Goal: Use online tool/utility: Utilize a website feature to perform a specific function

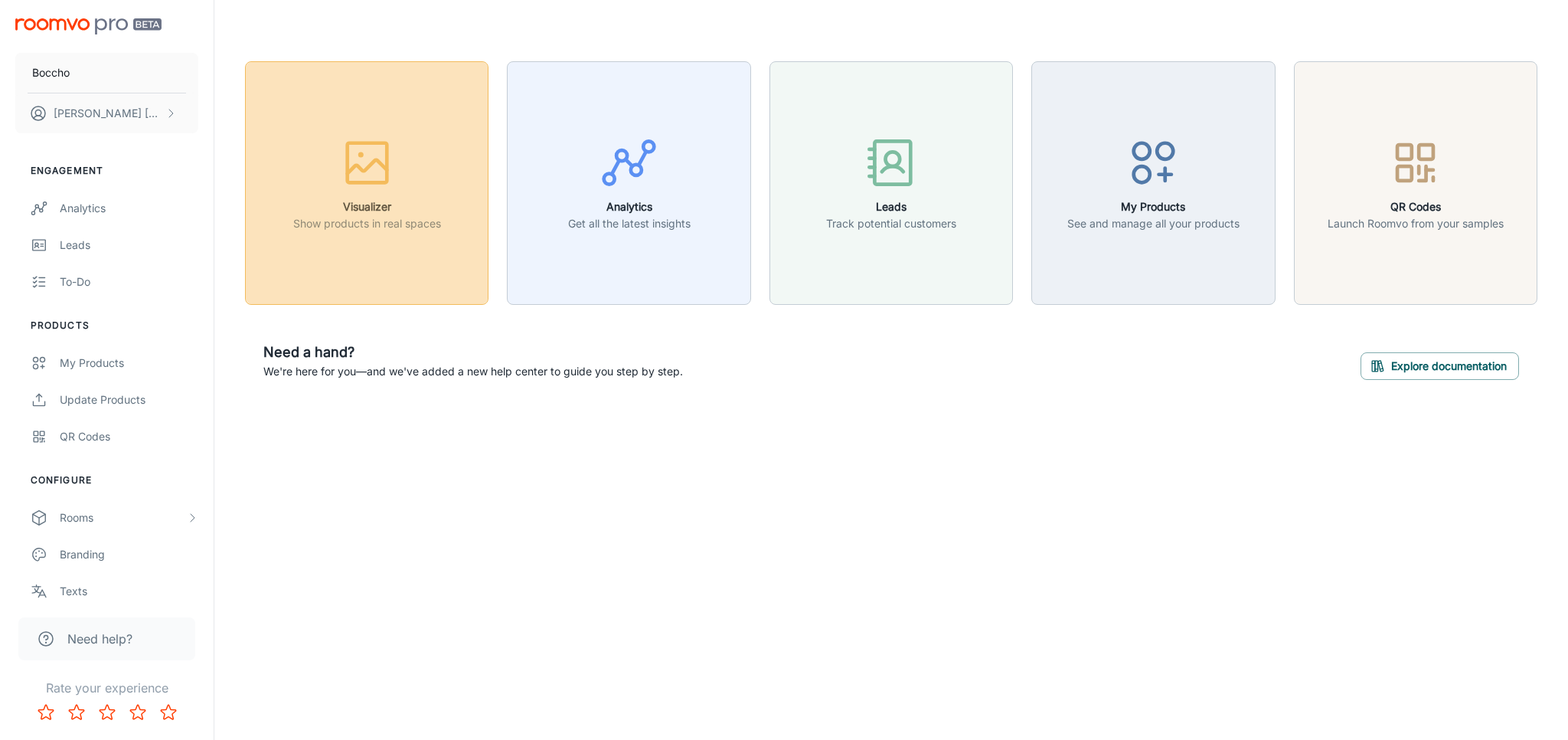
click at [381, 210] on h6 "Visualizer" at bounding box center [367, 206] width 148 height 17
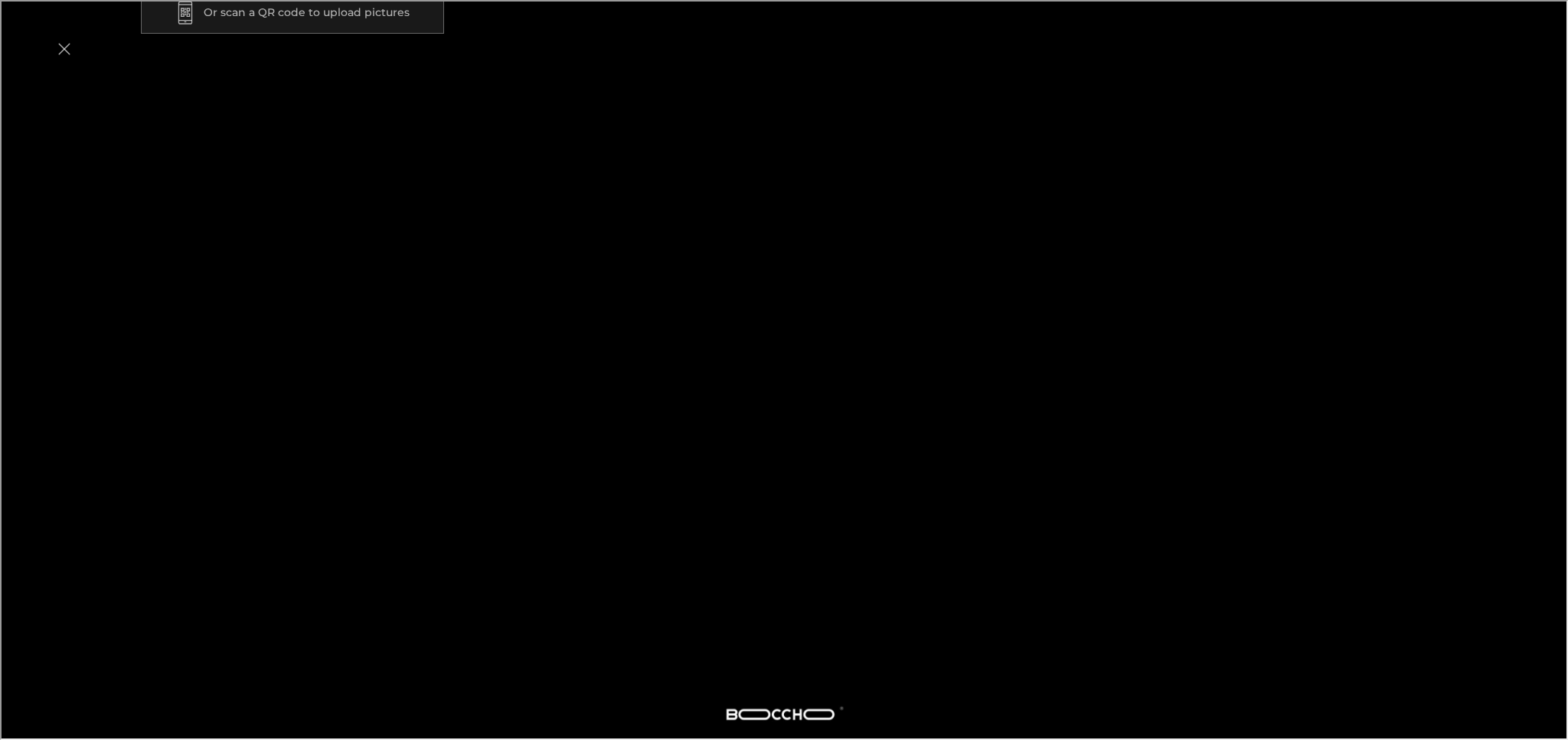
scroll to position [255, 0]
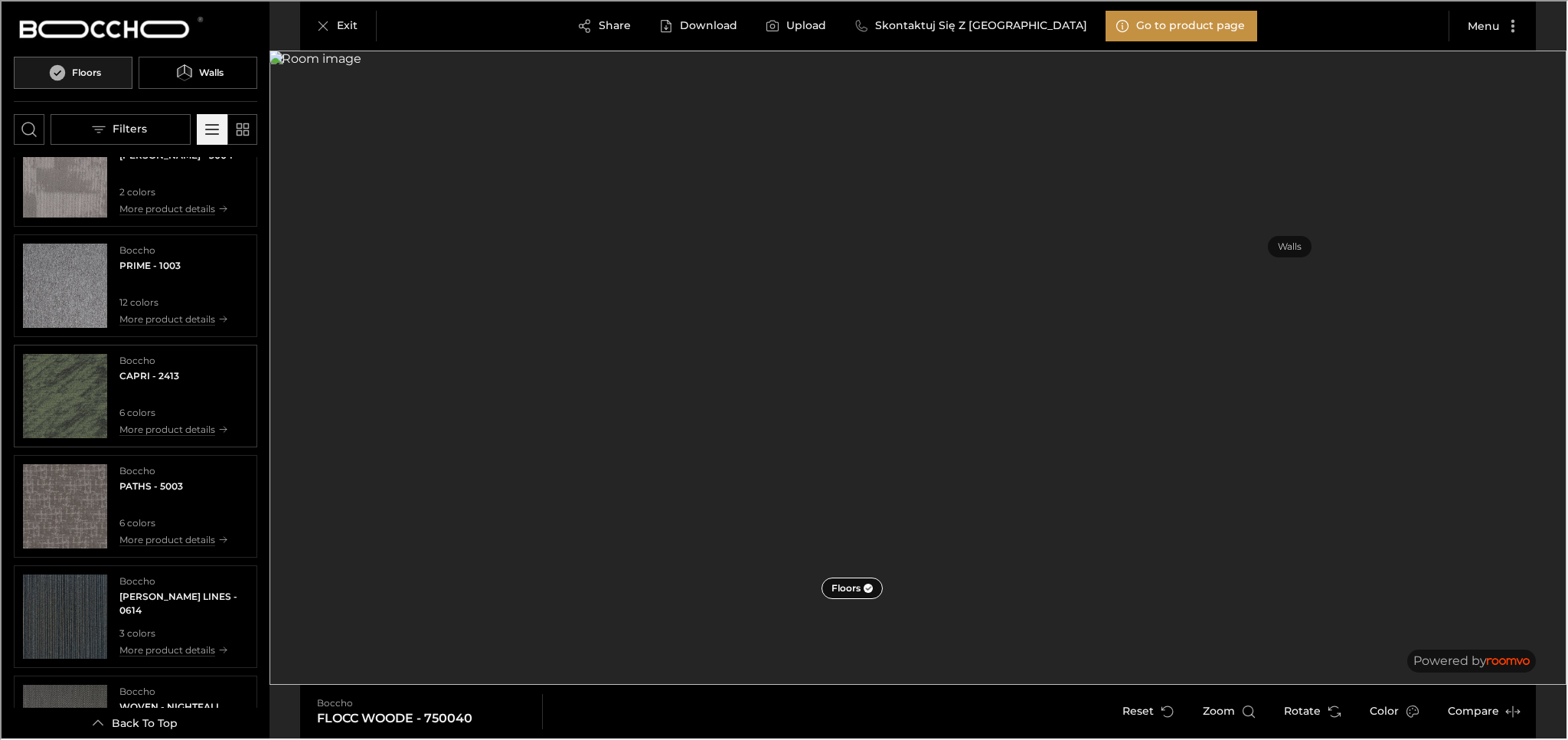
click at [86, 390] on img "See CAPRI in the room" at bounding box center [64, 394] width 84 height 84
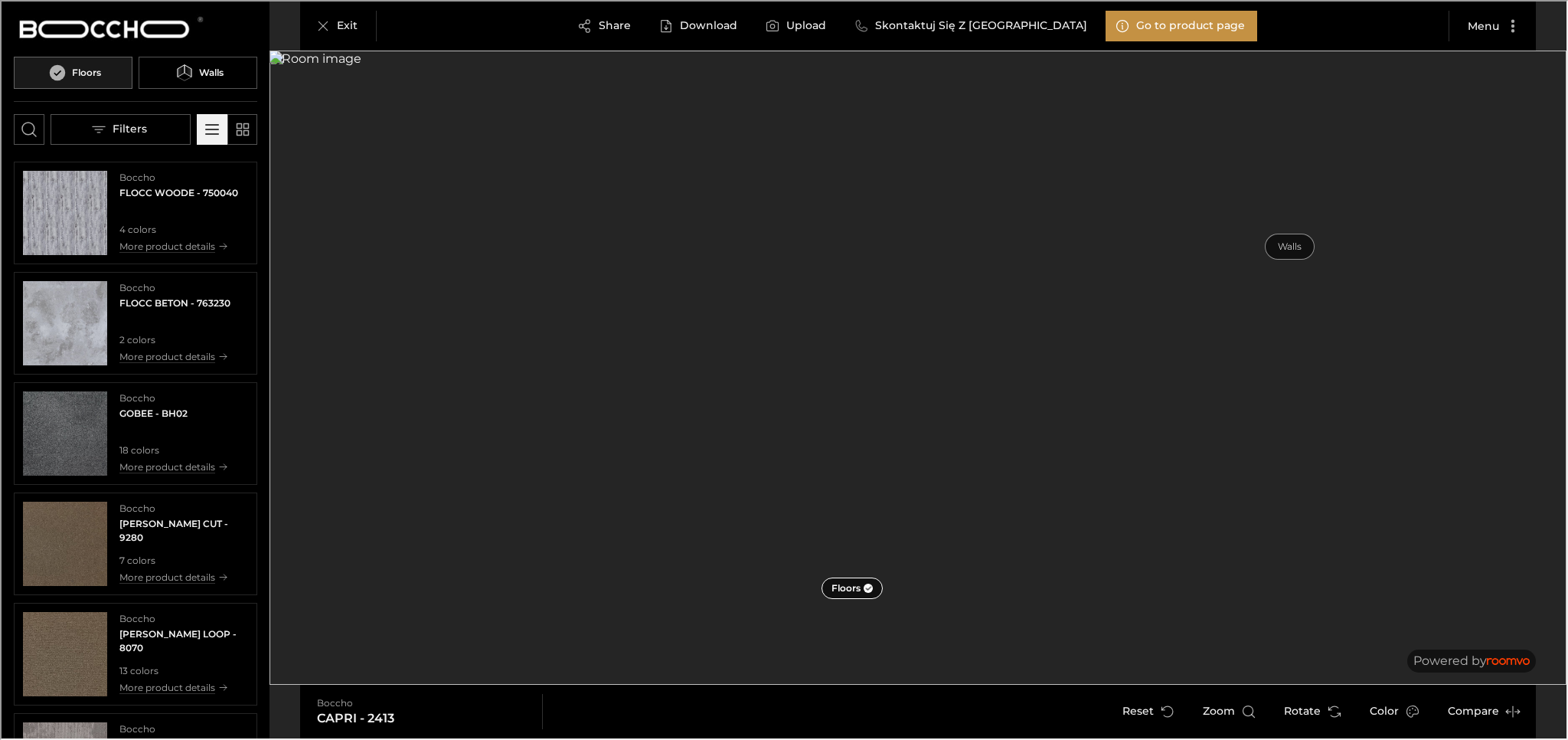
click at [715, 249] on p "Walls" at bounding box center [1288, 245] width 24 height 13
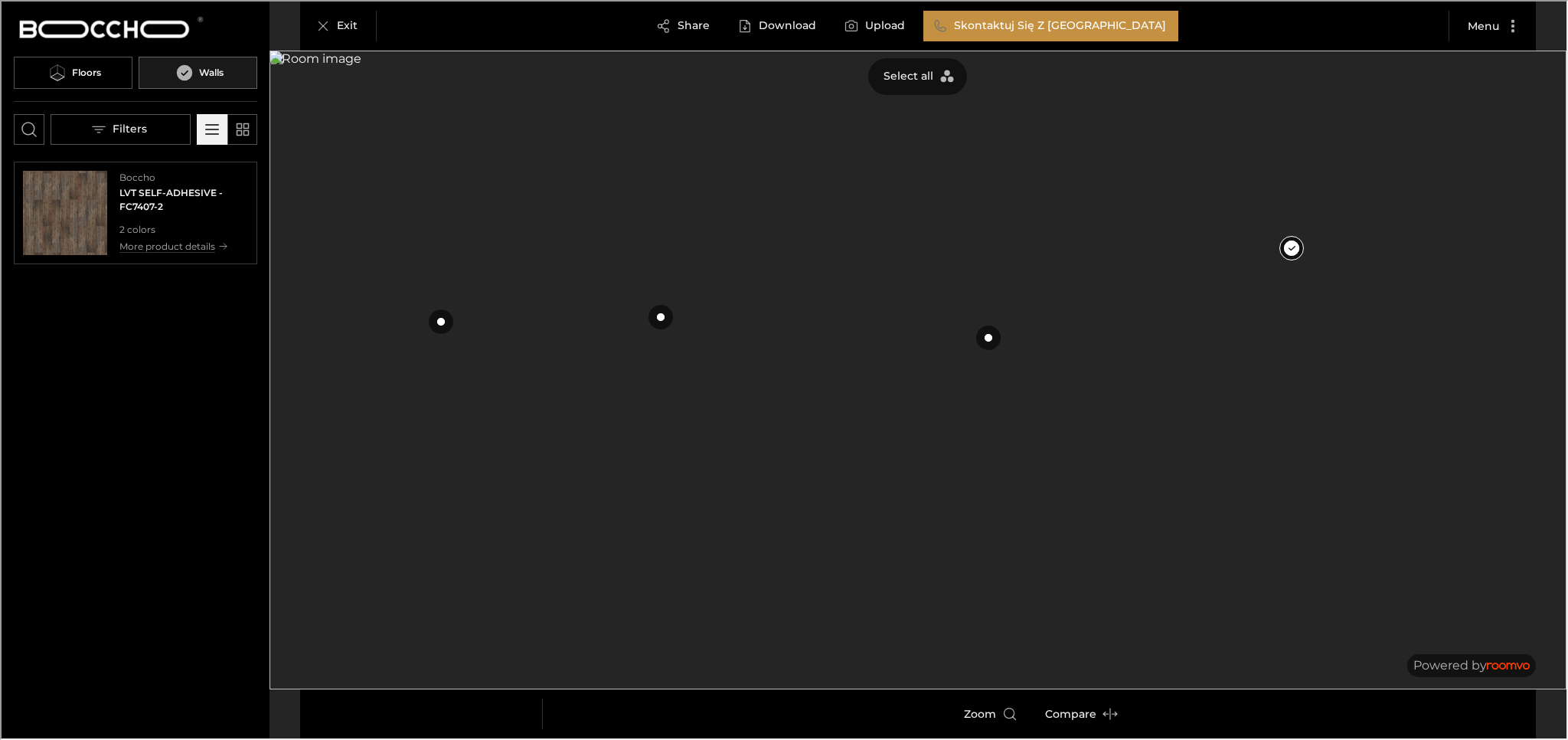
click at [59, 211] on img "See LVT SELF-ADHESIVE in the room" at bounding box center [64, 211] width 84 height 84
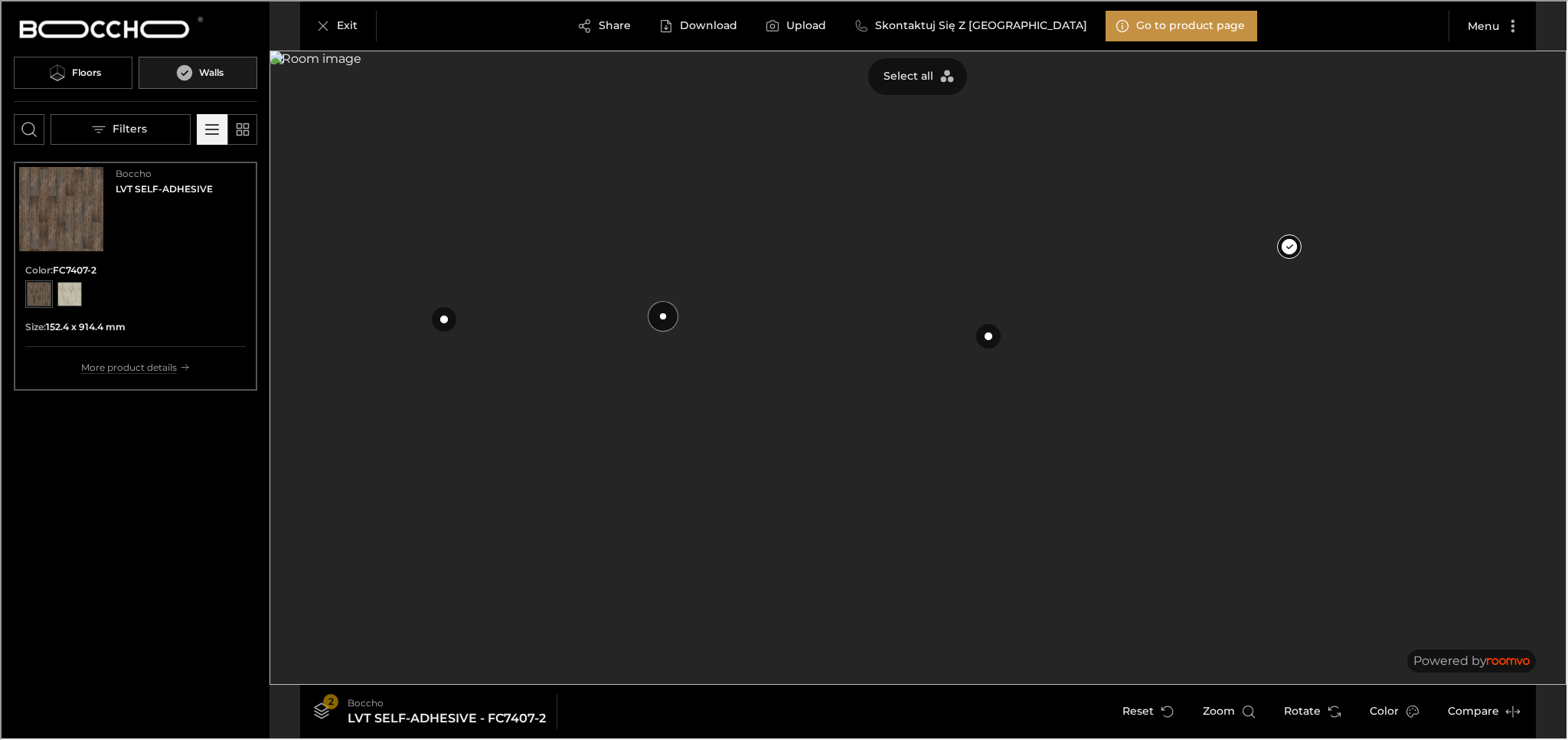
click at [653, 311] on button at bounding box center [661, 315] width 31 height 31
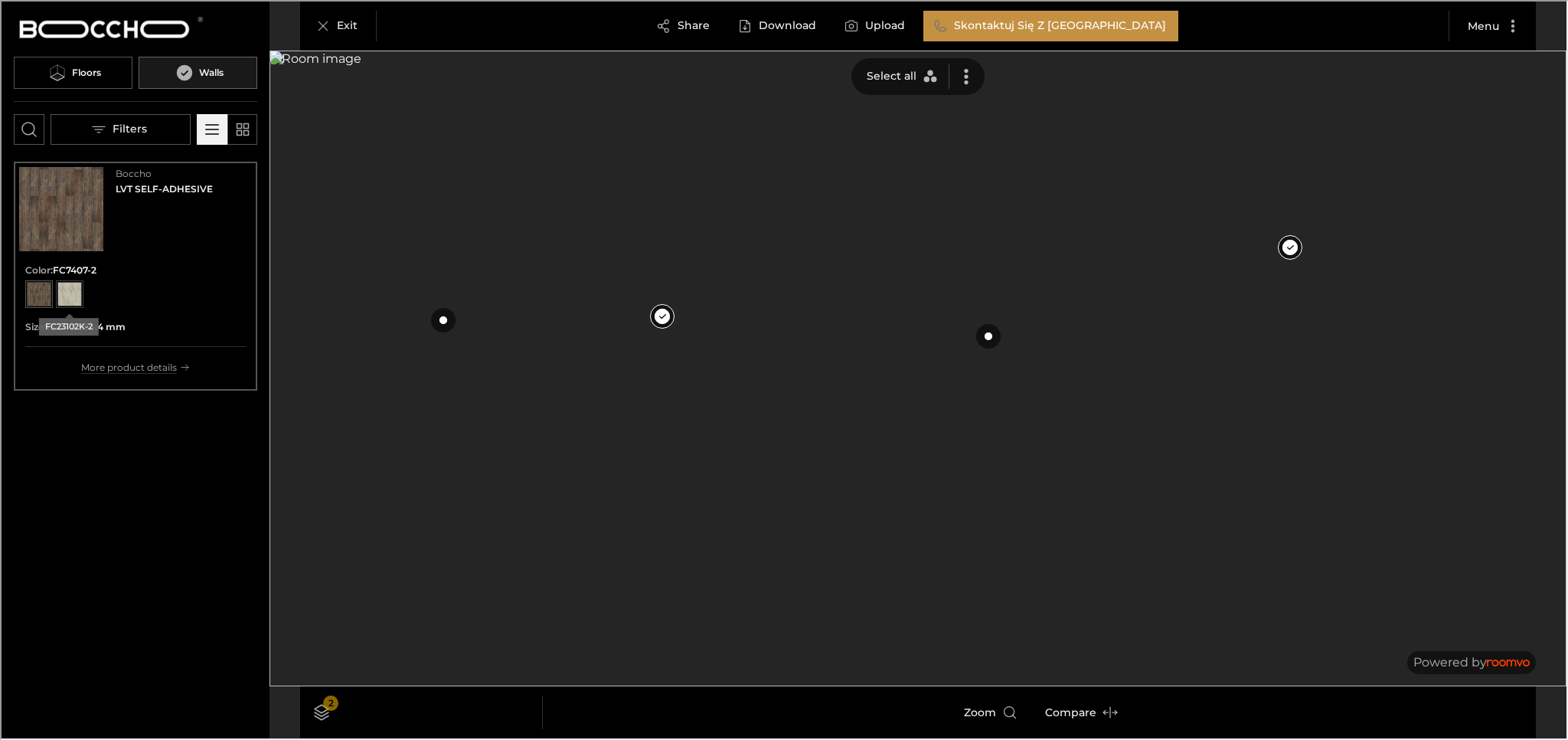
click at [66, 287] on div "View color format FC23102K-2" at bounding box center [68, 293] width 24 height 24
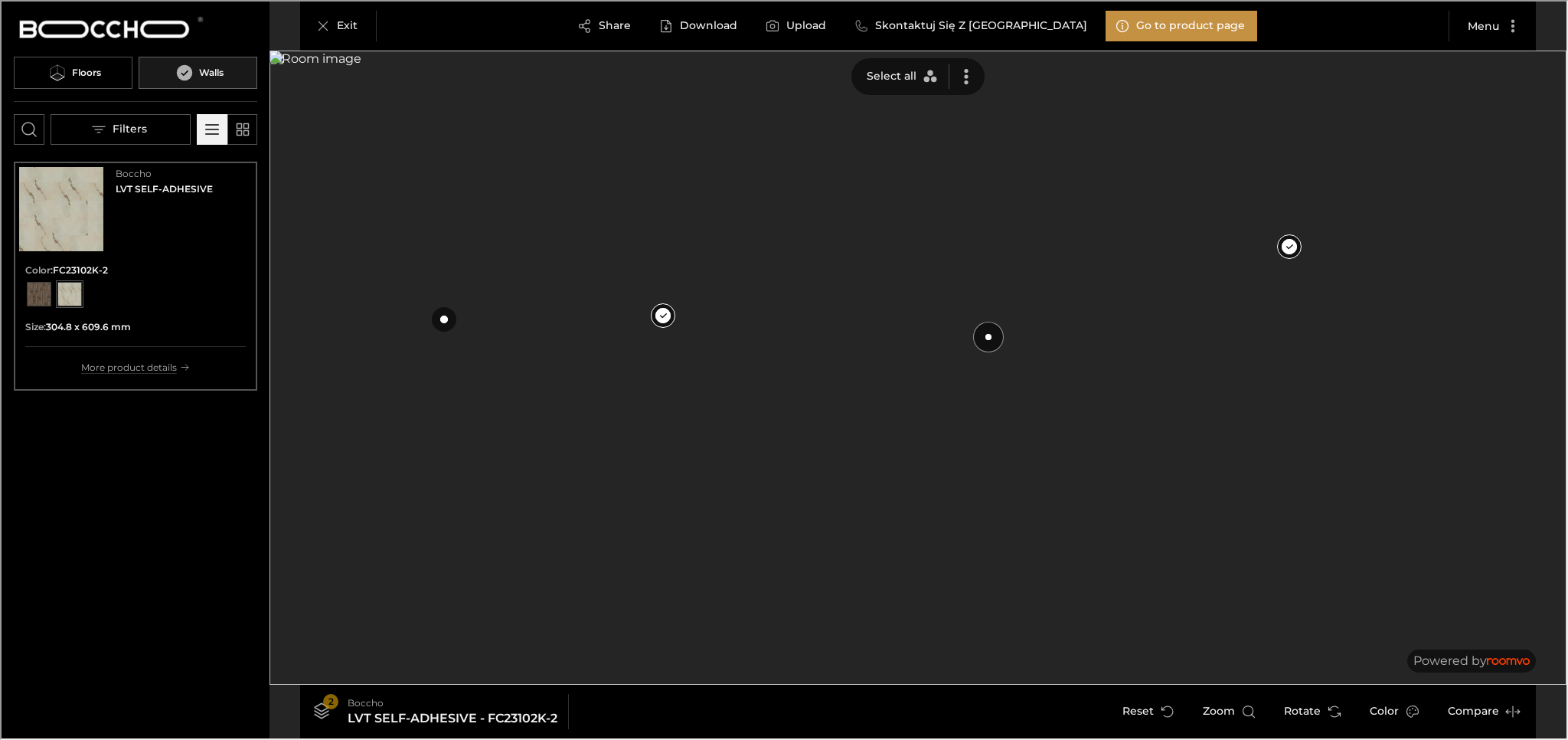
click at [715, 331] on button at bounding box center [986, 335] width 31 height 31
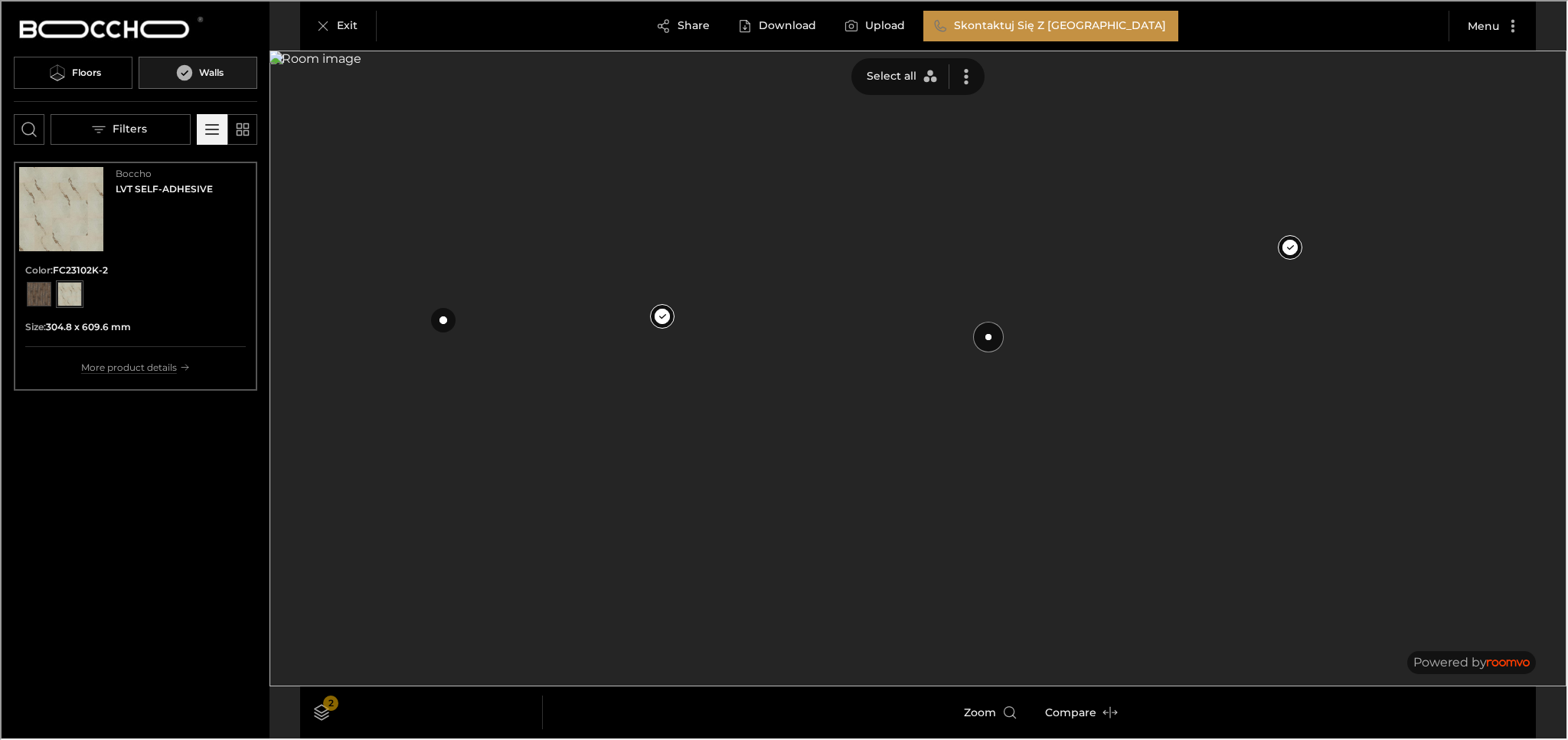
click at [715, 330] on button at bounding box center [986, 335] width 31 height 31
click at [715, 332] on button at bounding box center [986, 335] width 31 height 31
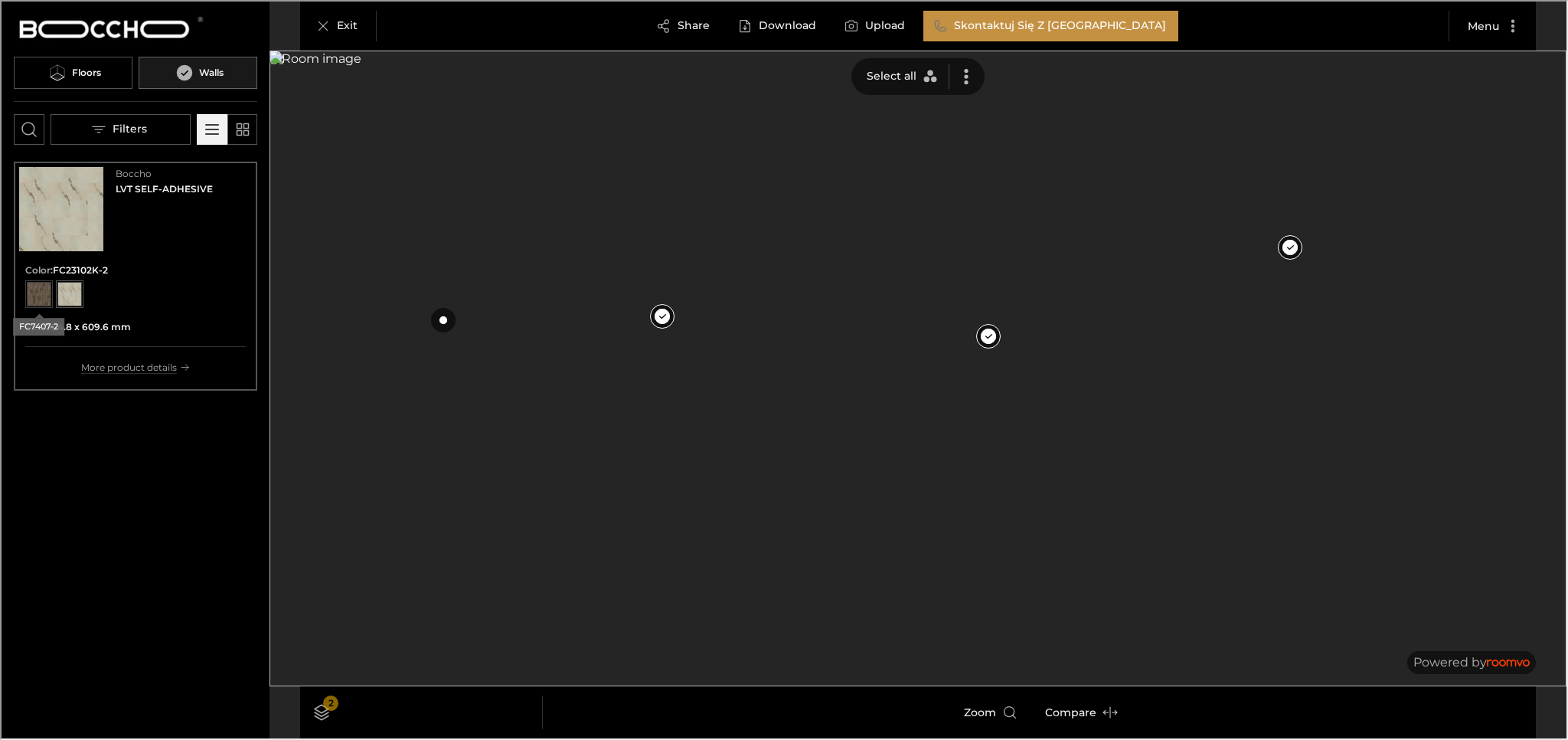
click at [43, 290] on div "View color format FC7407-2" at bounding box center [38, 293] width 24 height 24
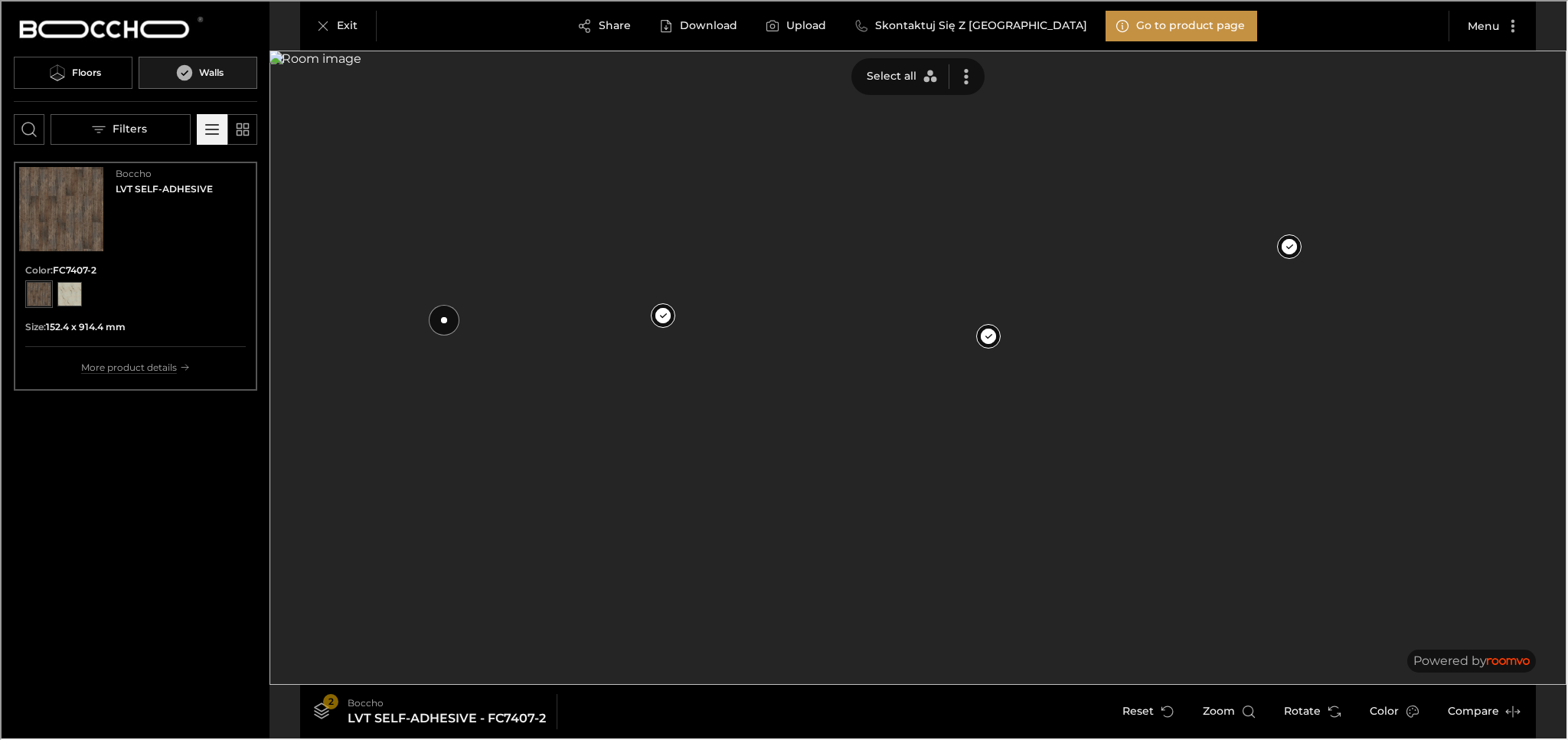
click at [441, 322] on button at bounding box center [442, 318] width 31 height 31
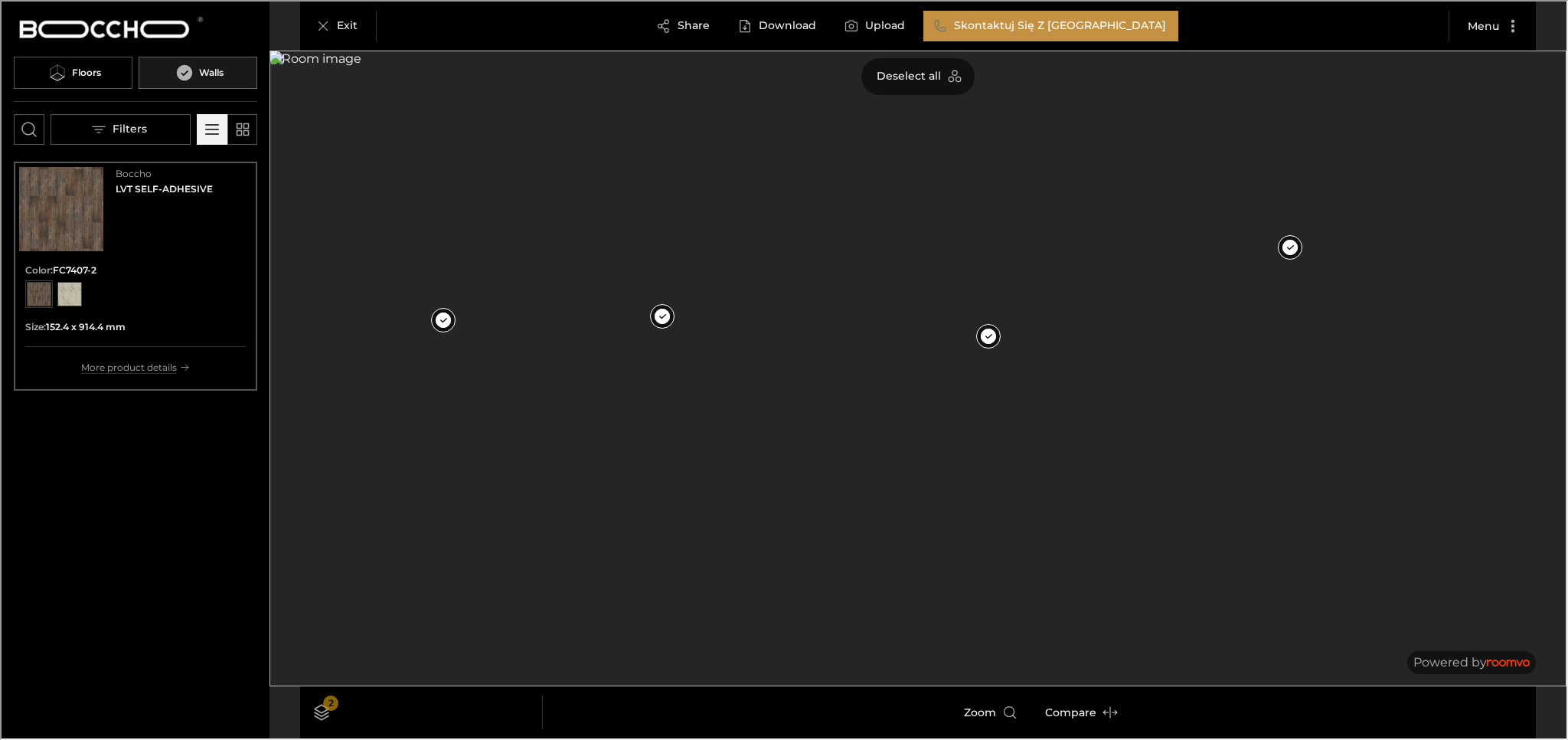
click at [34, 286] on div "View color format FC7407-2" at bounding box center [38, 293] width 24 height 24
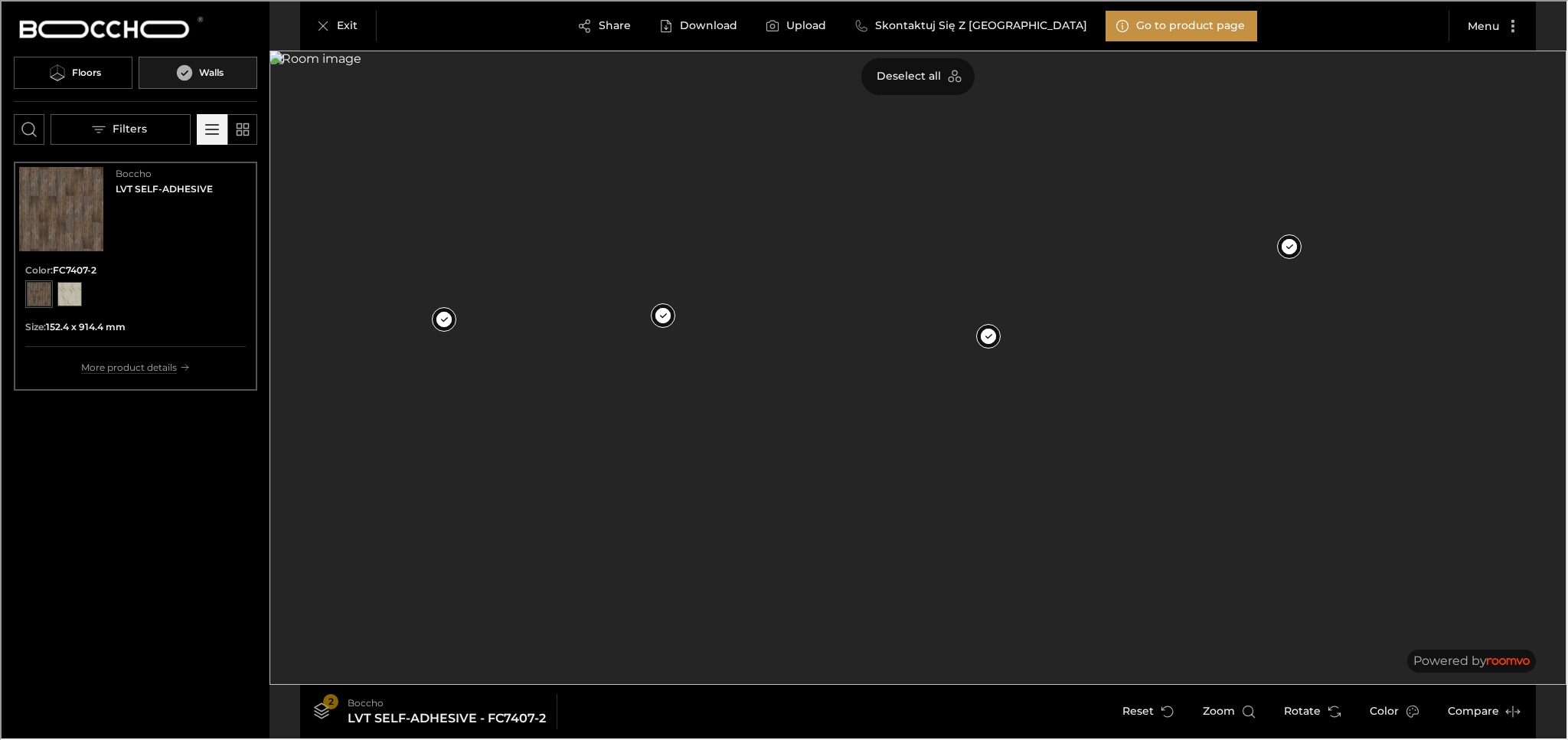
click at [715, 524] on img at bounding box center [916, 366] width 1297 height 634
click at [715, 585] on p "Floors" at bounding box center [845, 586] width 28 height 13
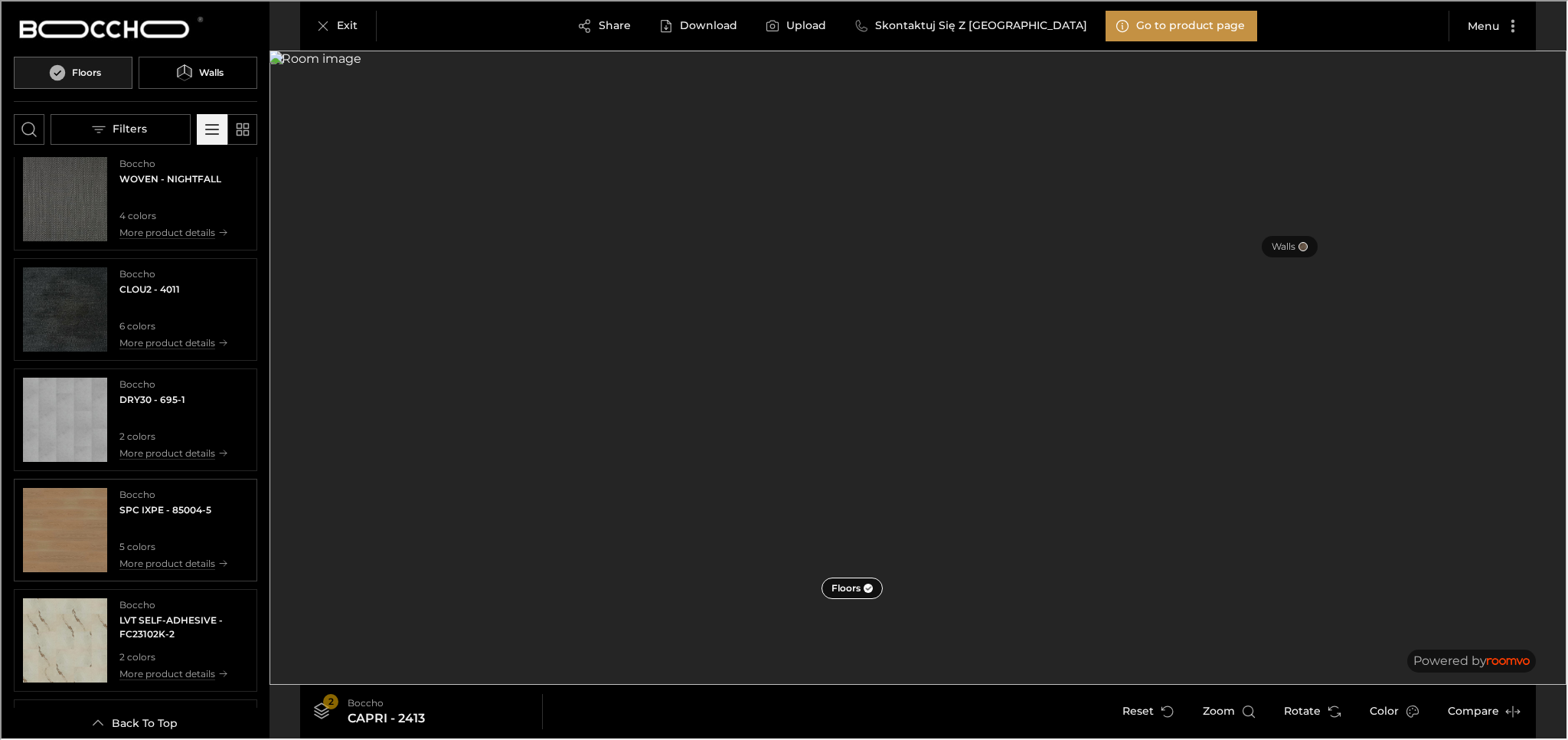
click at [61, 511] on img "See SPC IXPE in the room" at bounding box center [64, 528] width 84 height 84
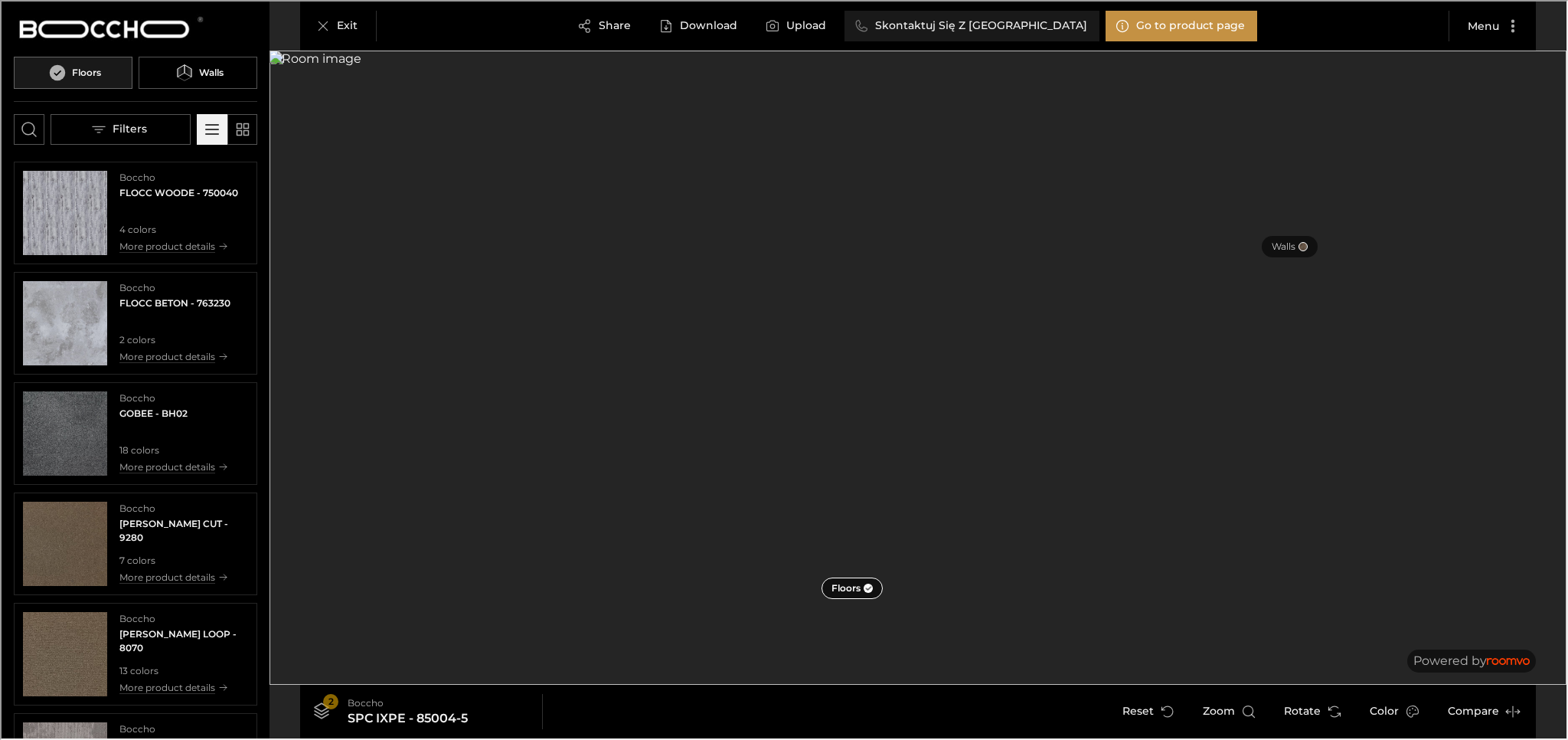
click at [715, 24] on p "Skontaktuj Się Z [GEOGRAPHIC_DATA]" at bounding box center [979, 24] width 212 height 16
click at [105, 128] on icon "Open the filters menu" at bounding box center [98, 128] width 16 height 16
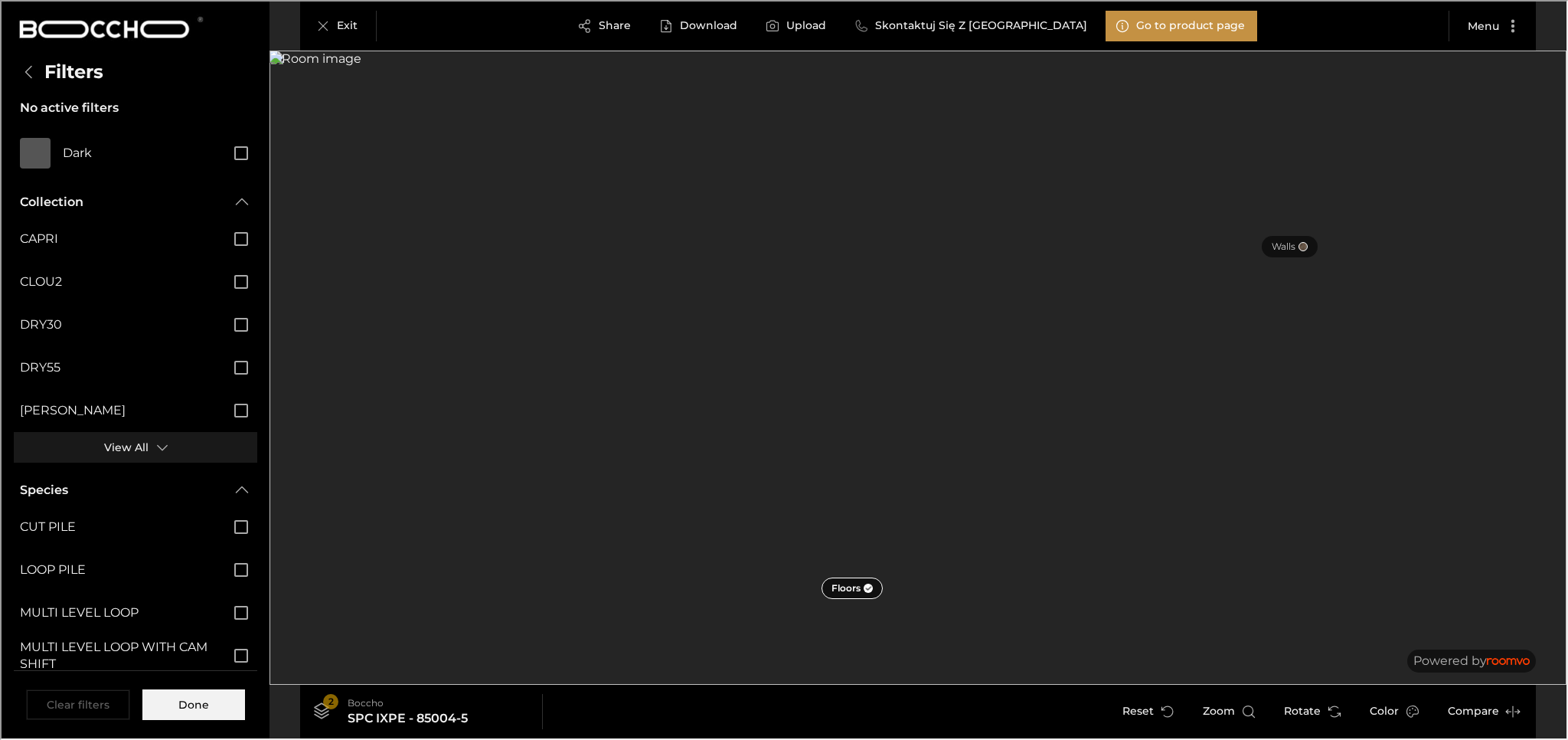
scroll to position [407, 0]
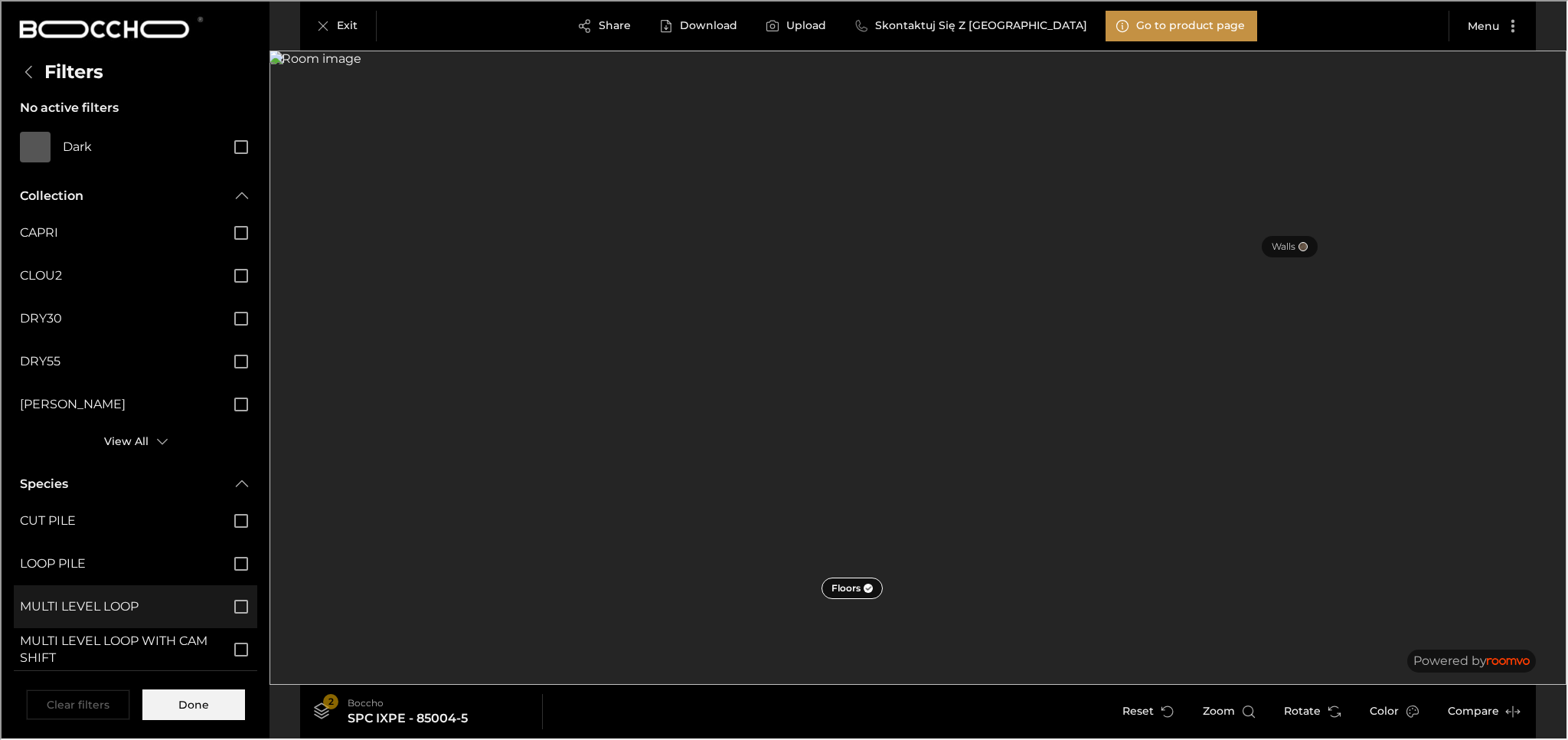
click at [197, 604] on span "MULTI LEVEL LOOP" at bounding box center [114, 605] width 193 height 17
click at [224, 604] on input "MULTI LEVEL LOOP" at bounding box center [239, 605] width 32 height 32
checkbox input "true"
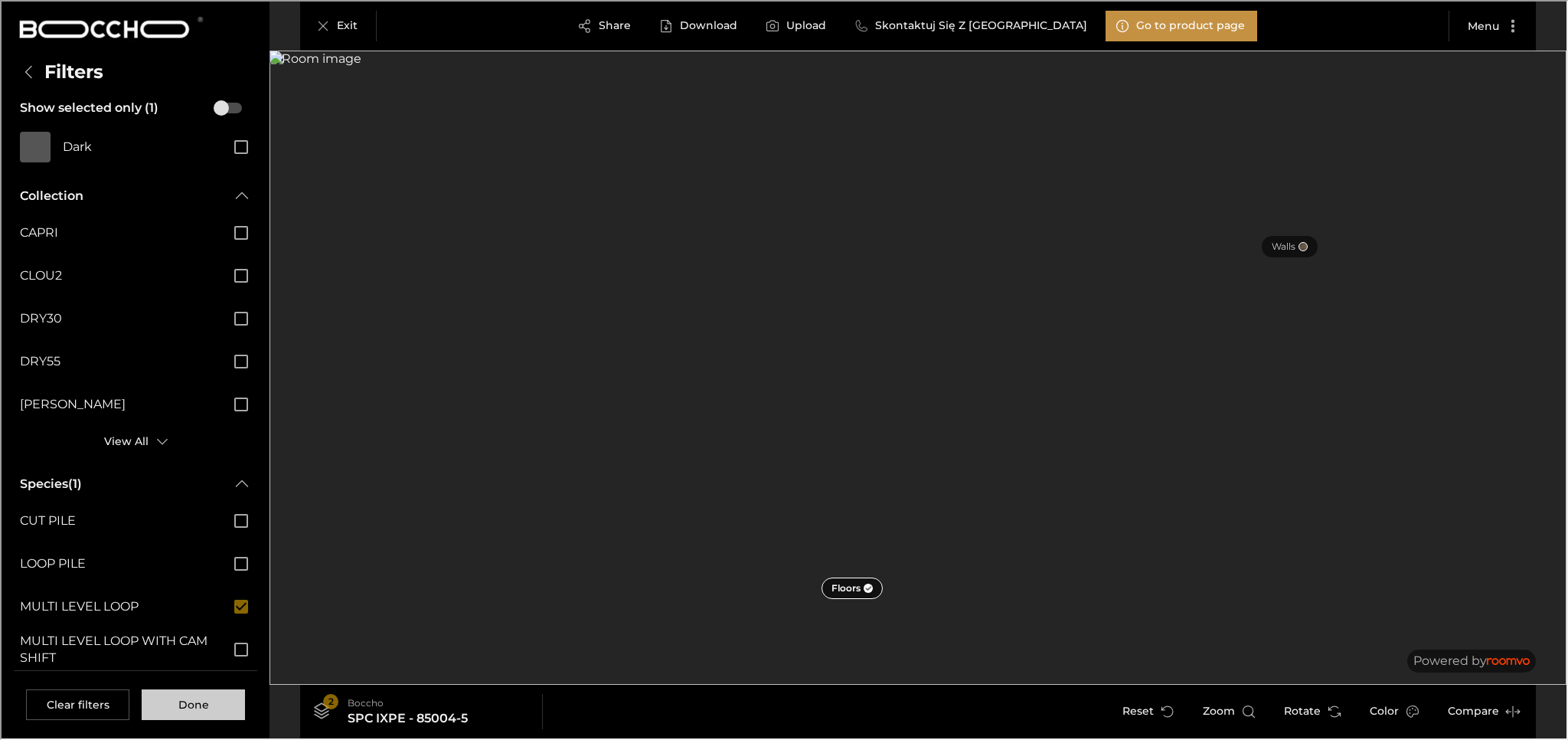
click at [196, 662] on button "Done" at bounding box center [191, 702] width 103 height 31
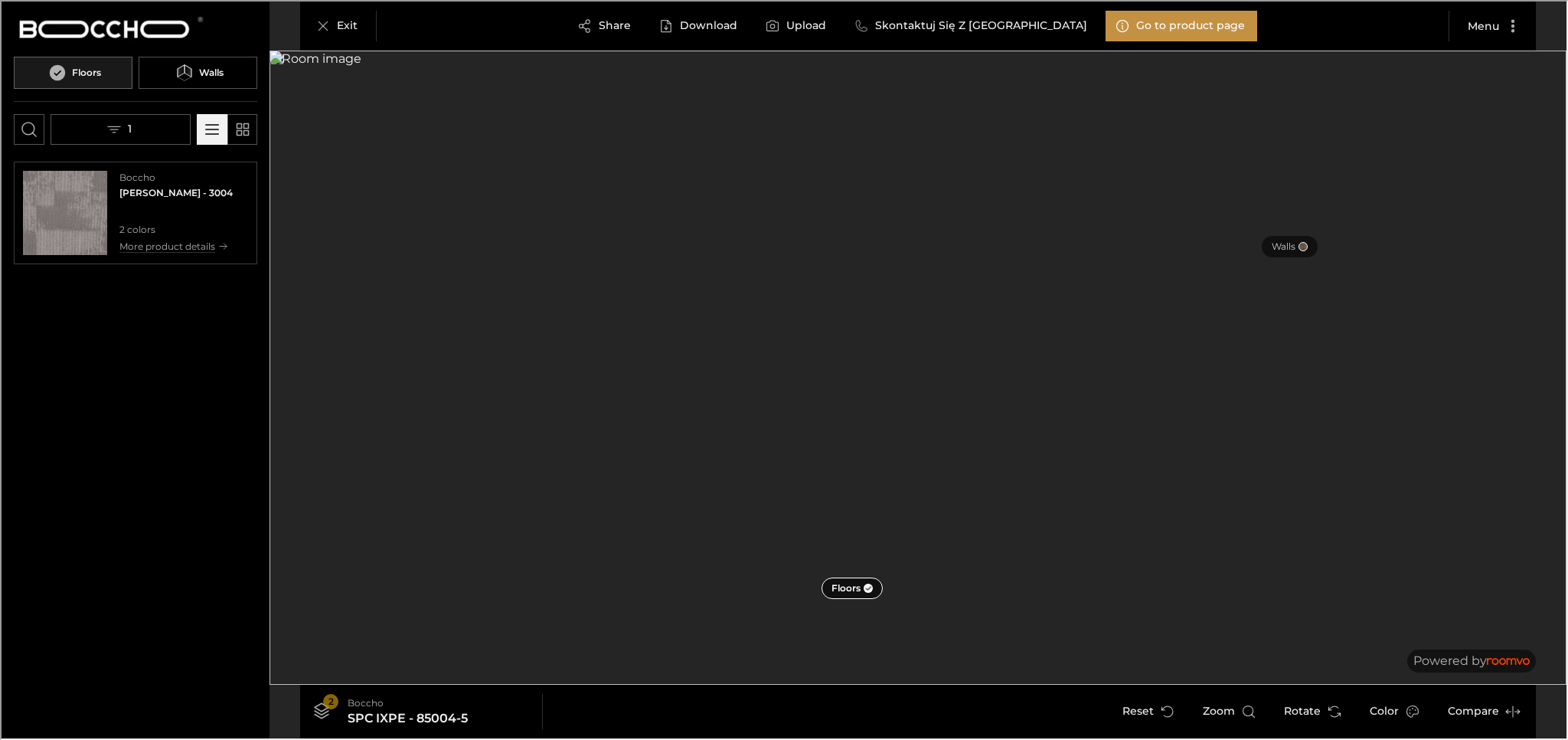
click at [37, 211] on img "See FACER in the room" at bounding box center [64, 211] width 84 height 84
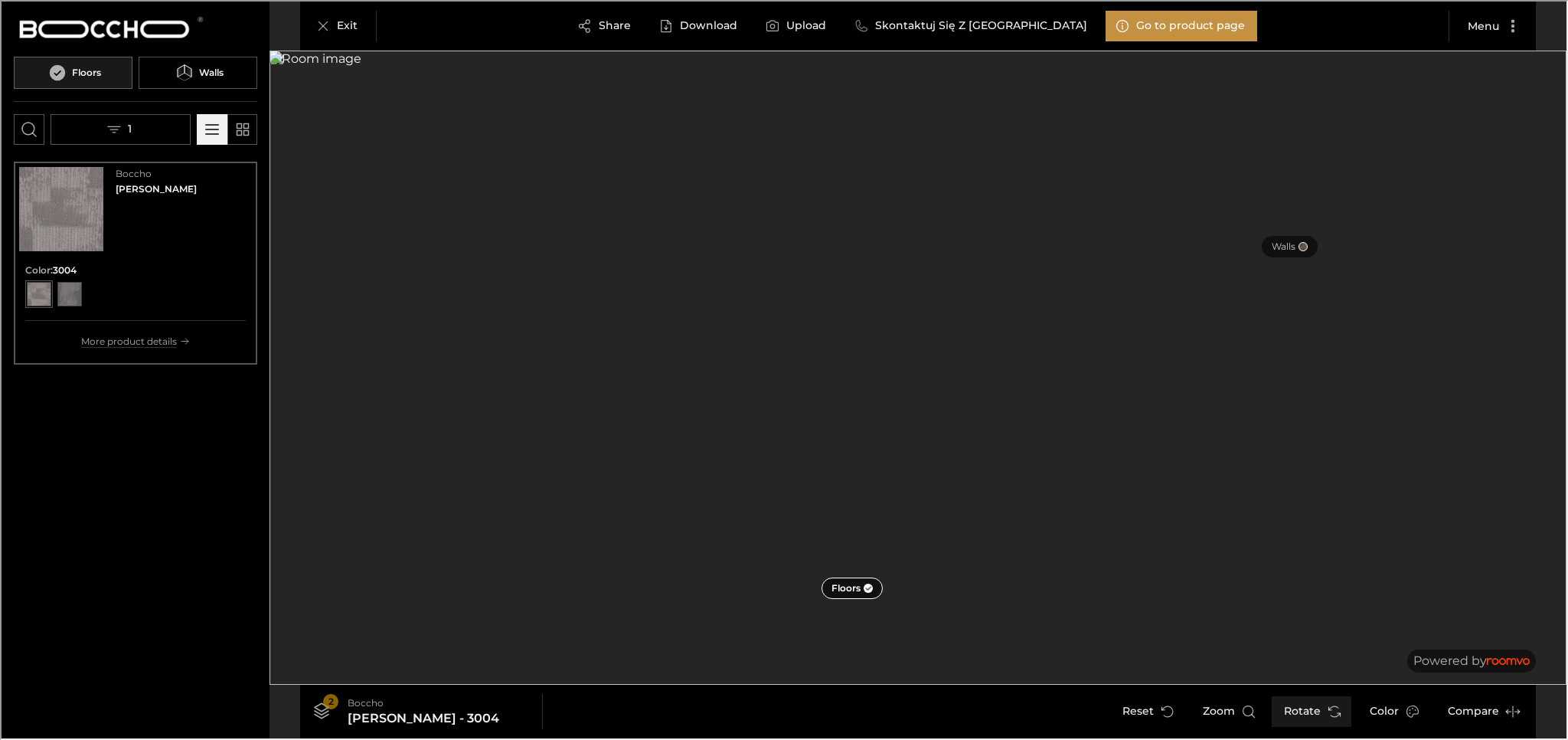
click at [715, 662] on button "Rotate" at bounding box center [1309, 709] width 79 height 31
drag, startPoint x: 1302, startPoint y: 706, endPoint x: 1029, endPoint y: 553, distance: 313.0
click at [715, 564] on div "Exit Go to product page Share Download Skontaktuj Się Z Nami Upload Menu Floors…" at bounding box center [916, 368] width 1297 height 737
click at [132, 127] on button "1" at bounding box center [119, 128] width 140 height 31
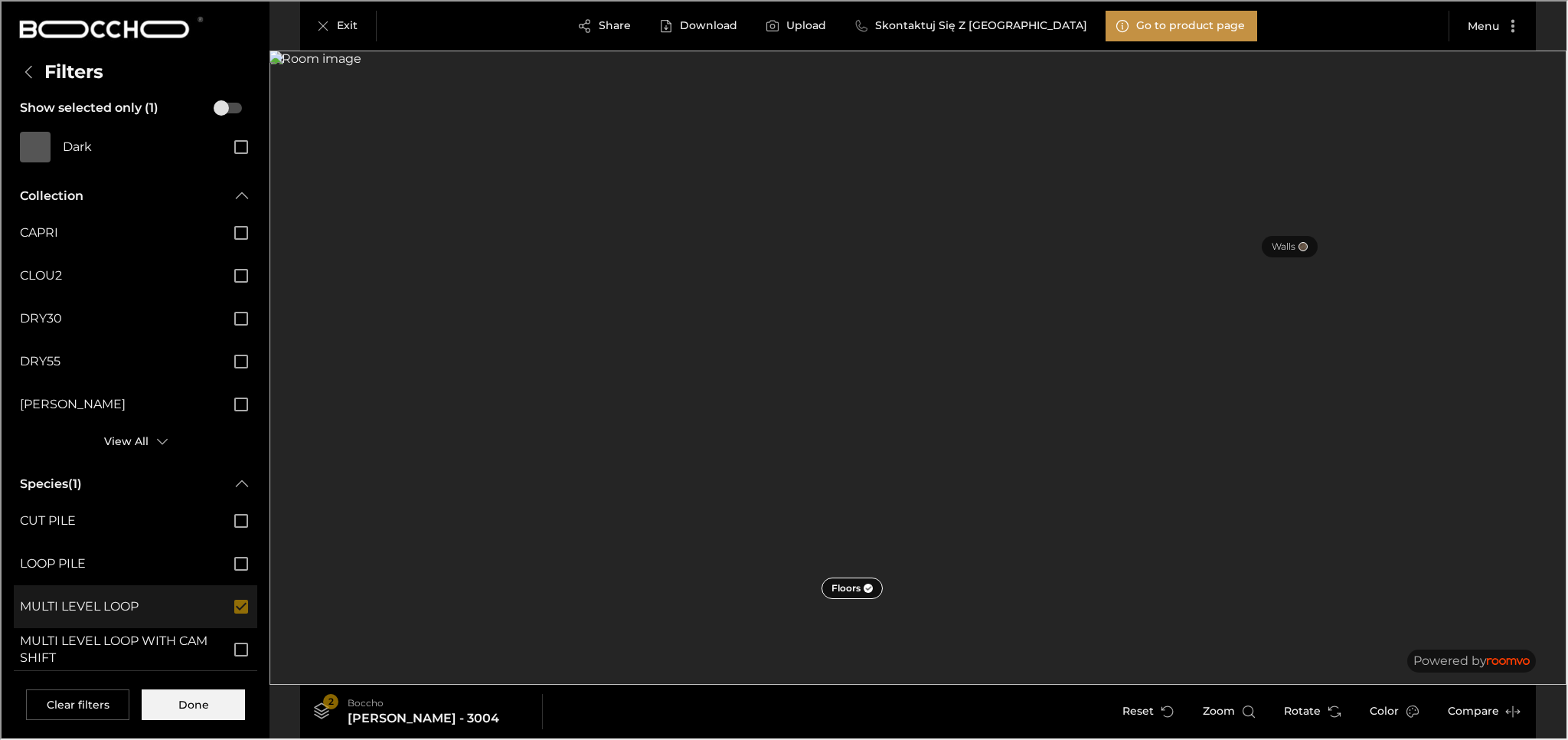
click at [204, 598] on label "MULTI LEVEL LOOP" at bounding box center [134, 605] width 244 height 43
click at [224, 598] on input "MULTI LEVEL LOOP" at bounding box center [239, 605] width 32 height 32
checkbox input "false"
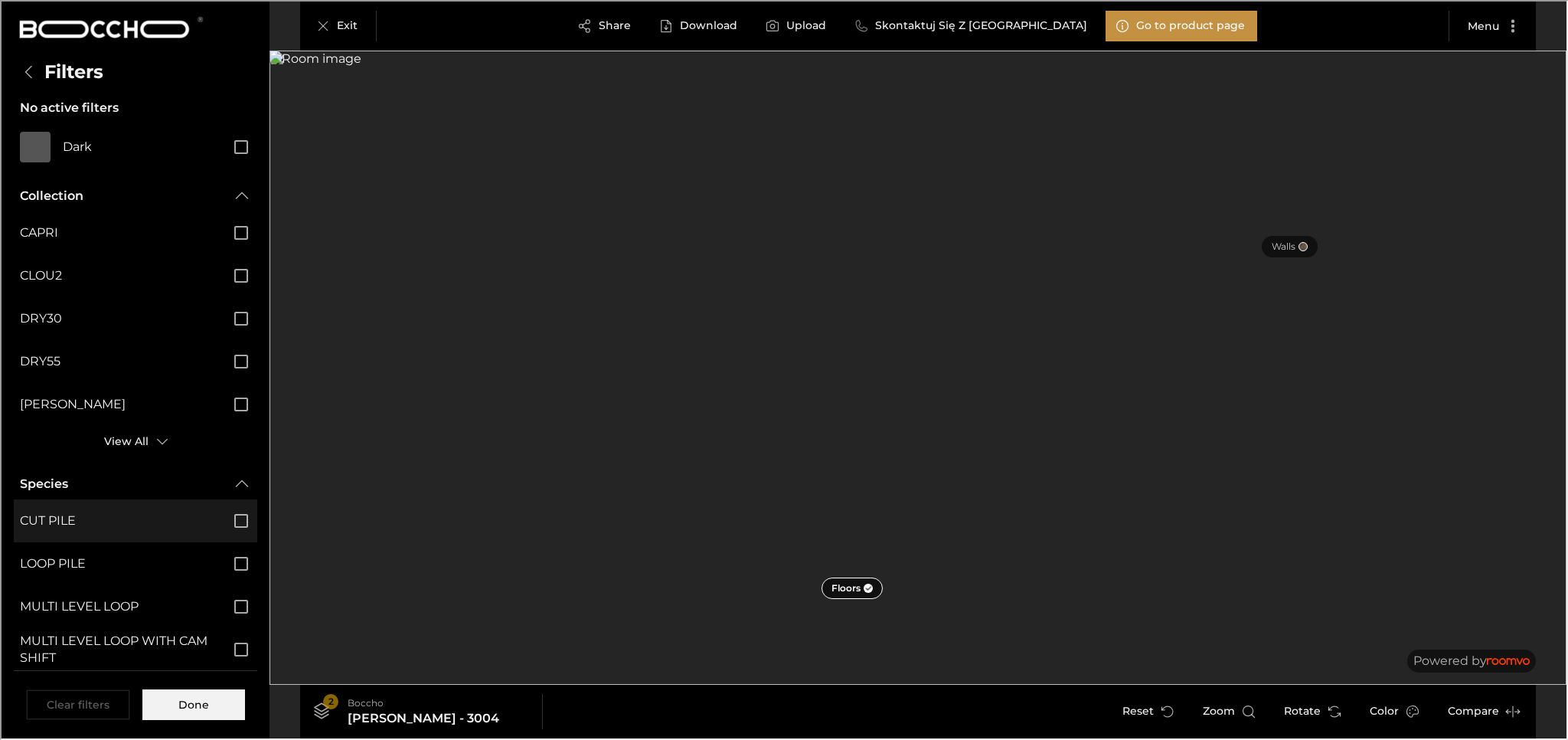
click at [132, 520] on span "CUT PILE" at bounding box center [114, 519] width 193 height 17
click at [224, 520] on input "CUT PILE" at bounding box center [239, 519] width 32 height 32
checkbox input "true"
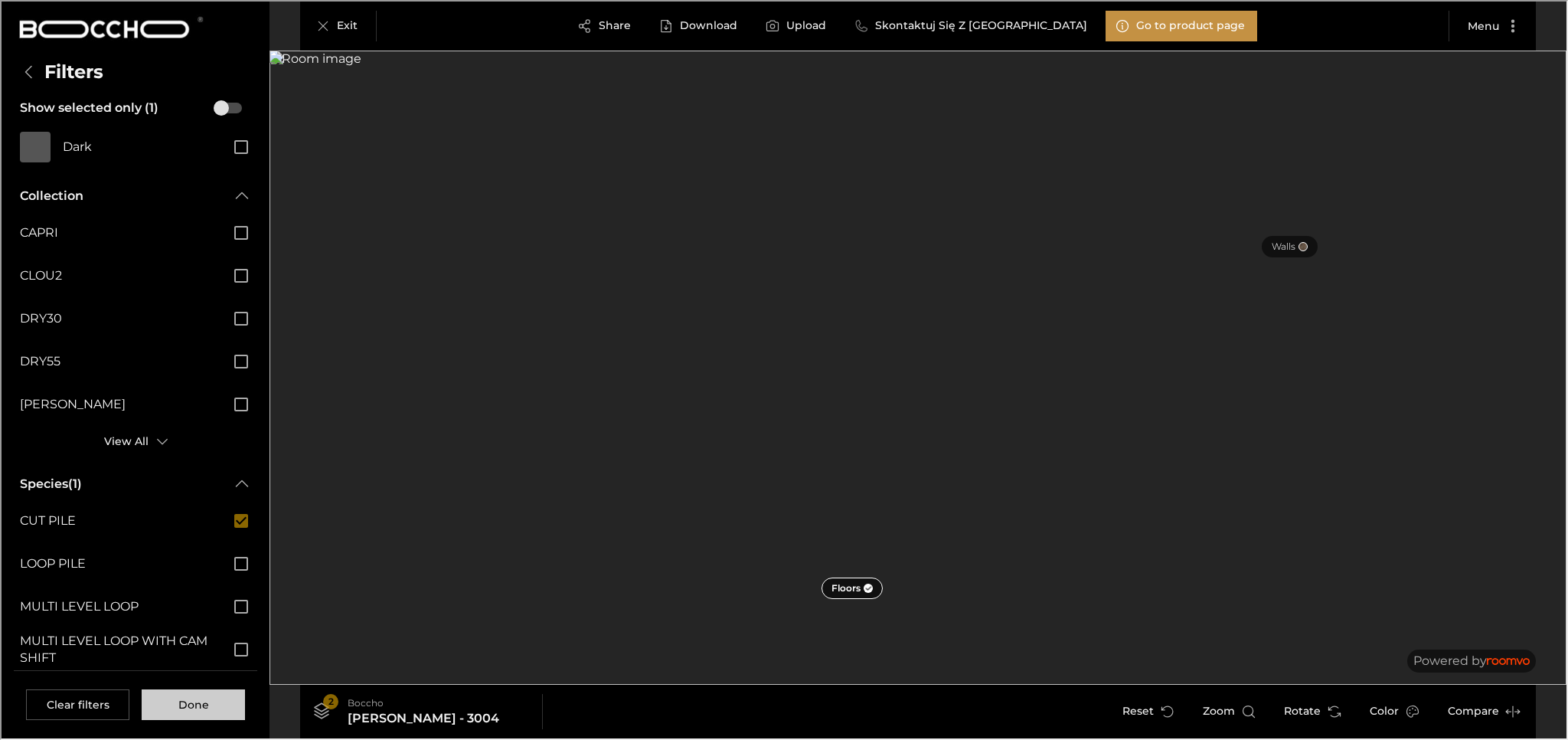
click at [205, 662] on button "Done" at bounding box center [191, 702] width 103 height 31
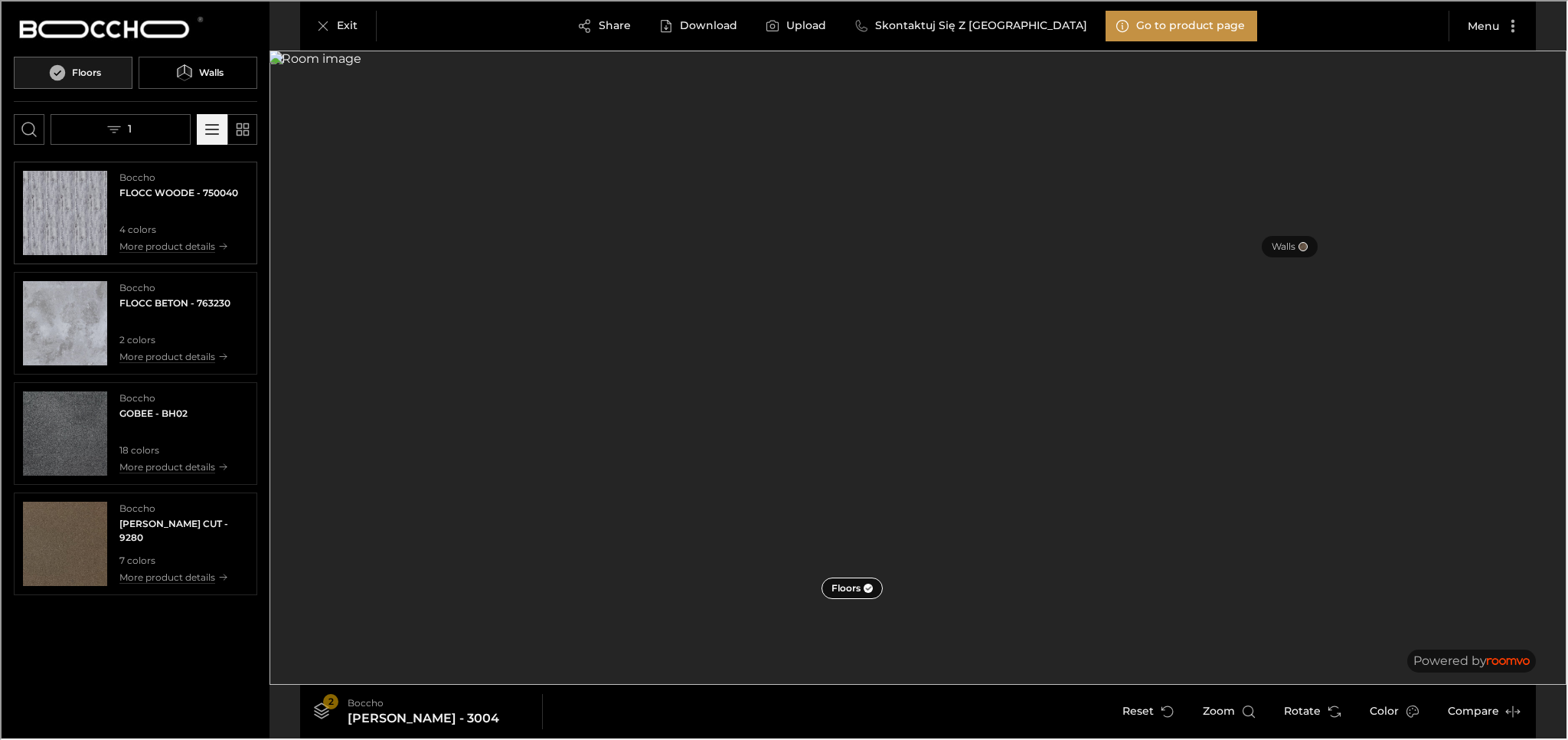
click at [91, 215] on img "See FLOCC WOODE in the room" at bounding box center [64, 211] width 84 height 84
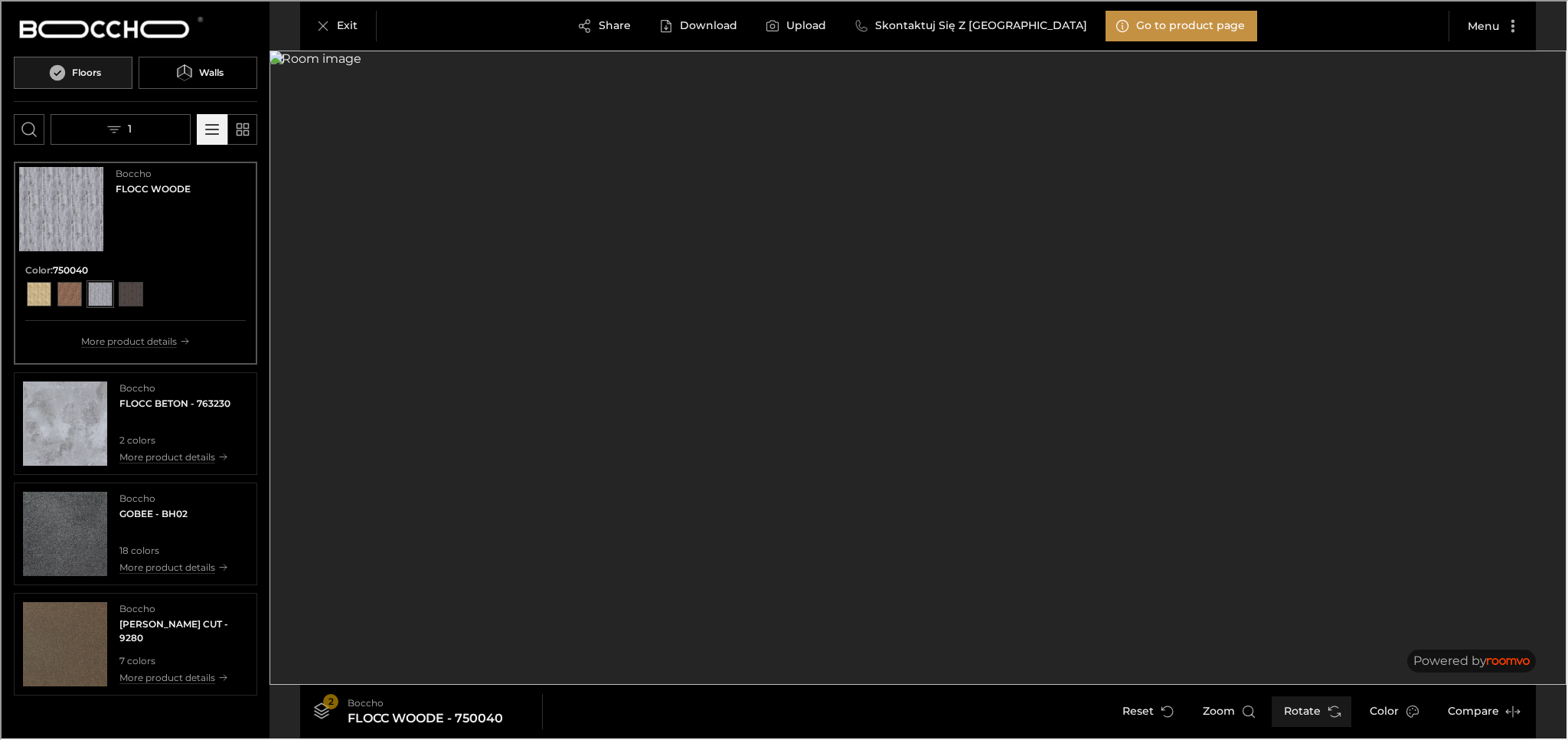
click at [715, 662] on button "Rotate" at bounding box center [1309, 709] width 79 height 31
click at [715, 662] on button "Color" at bounding box center [1392, 709] width 72 height 31
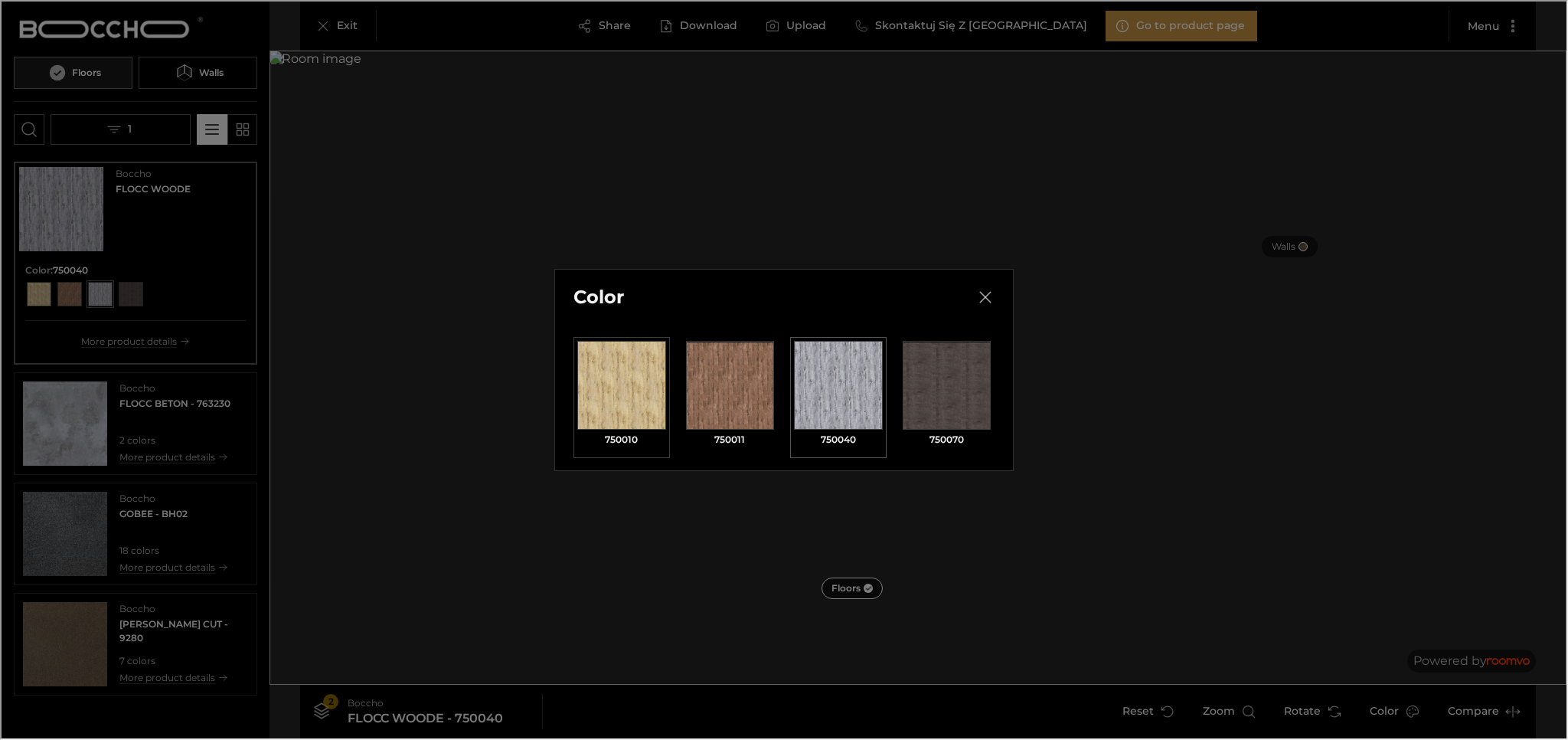
click at [643, 393] on div "Select 750010" at bounding box center [620, 384] width 89 height 89
